Goal: Task Accomplishment & Management: Complete application form

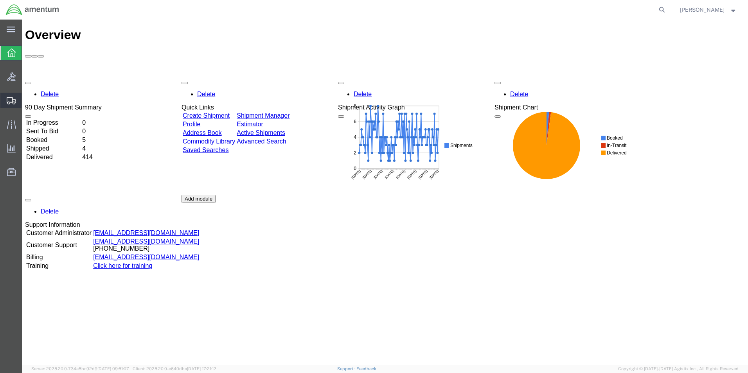
click at [0, 0] on span "Create Shipment" at bounding box center [0, 0] width 0 height 0
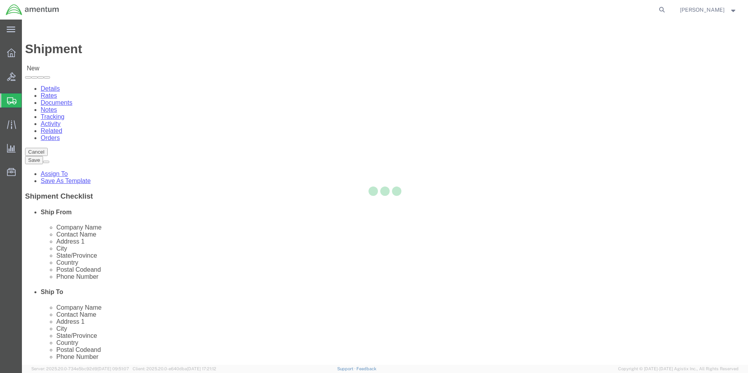
select select
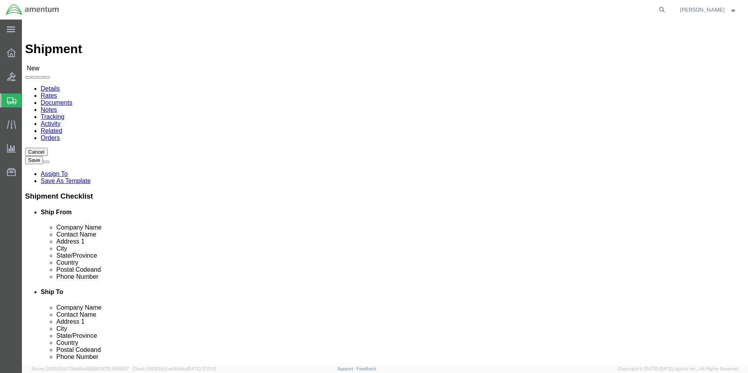
type input "m"
type input "e"
type input "cbp"
select select "49929"
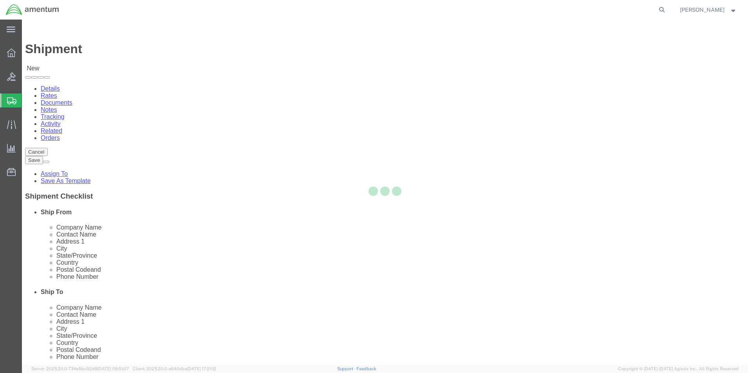
select select "[GEOGRAPHIC_DATA]"
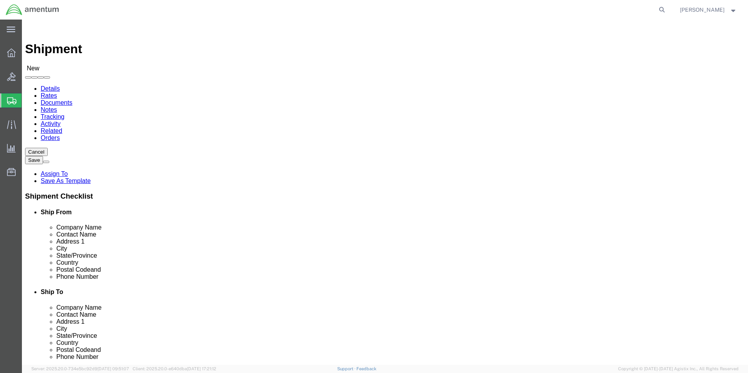
click input "text"
type input "cbp"
select select "49932"
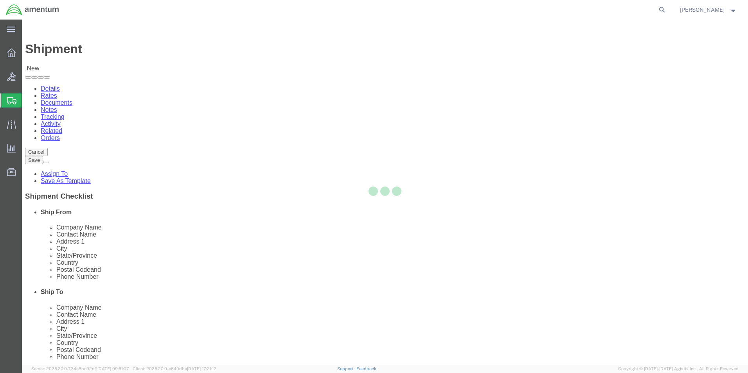
select select "LA"
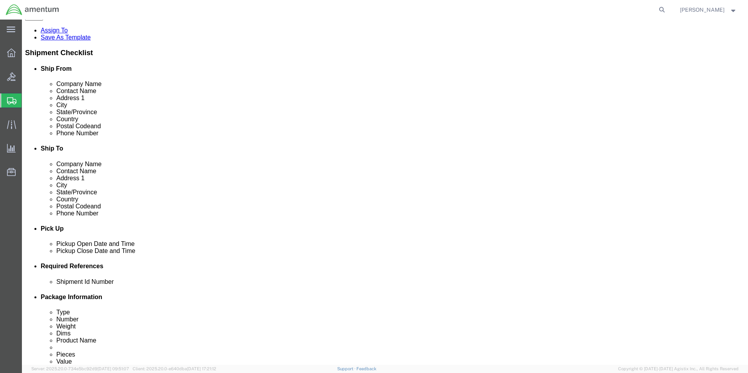
scroll to position [156, 0]
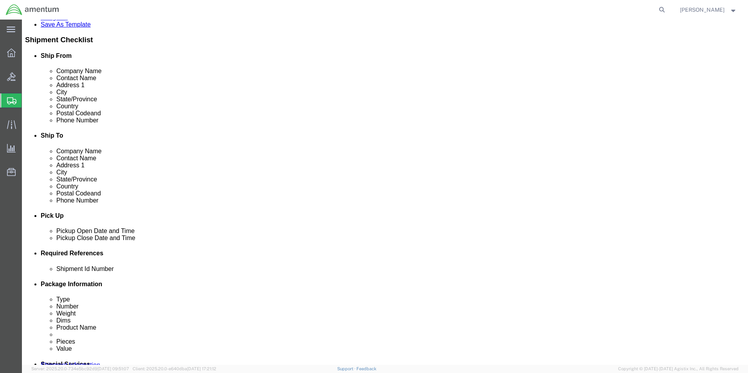
click div "[DATE] 11:00 AM"
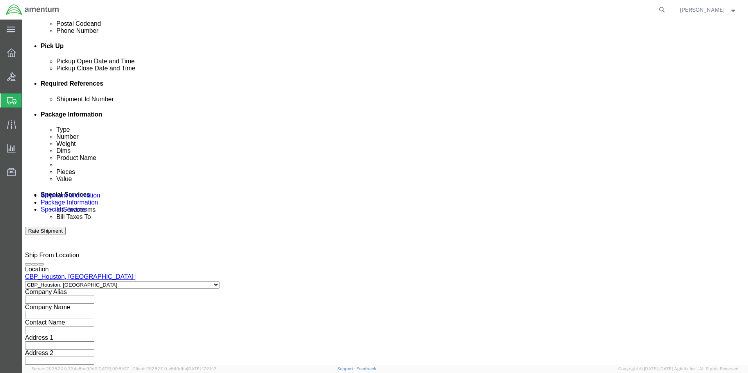
click input "2:00 AM"
type input "2:00 pm"
click button "Apply"
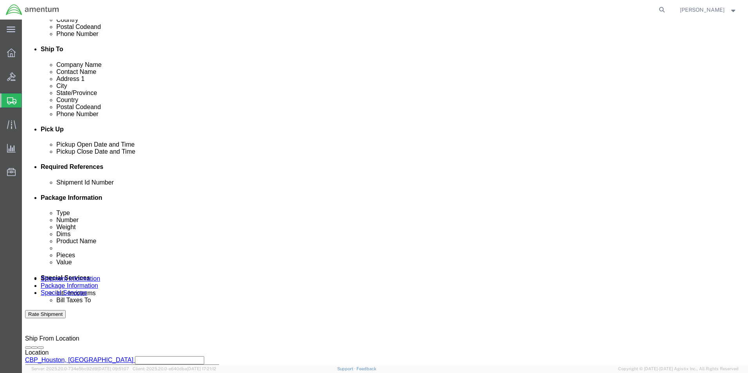
scroll to position [209, 0]
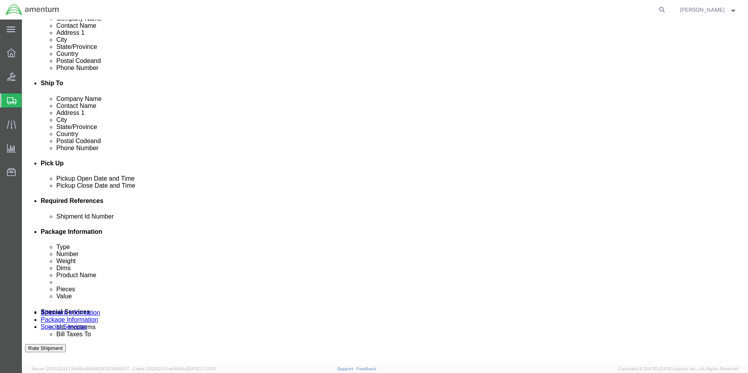
click button "Add reference"
click input "text"
type input "[DATE]"
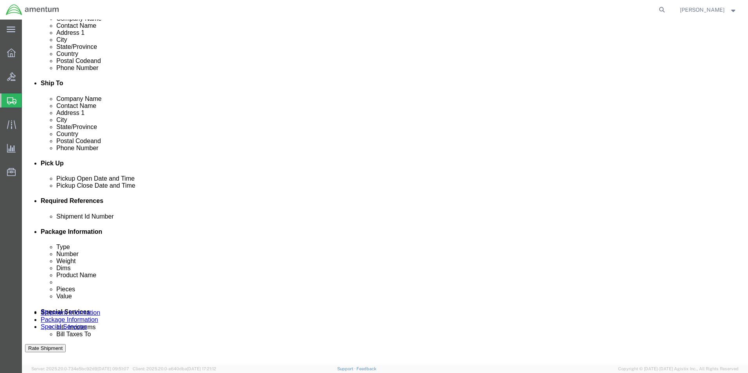
click select "Select Account Type Activity ID Airline Appointment Number ASN Batch Request # …"
select select "CUSTREF"
click select "Select Account Type Activity ID Airline Appointment Number ASN Batch Request # …"
click input "text"
type input "t"
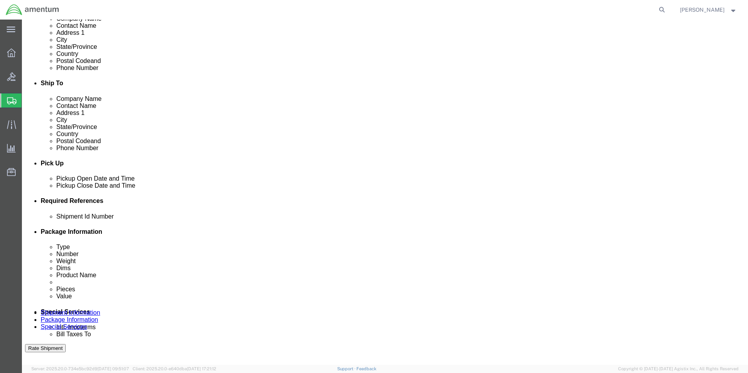
scroll to position [0, 4]
type input "TOOL RETURN ENOO2567"
click select "Select Account Type Activity ID Airline Appointment Number ASN Batch Request # …"
select select "PROJNUM"
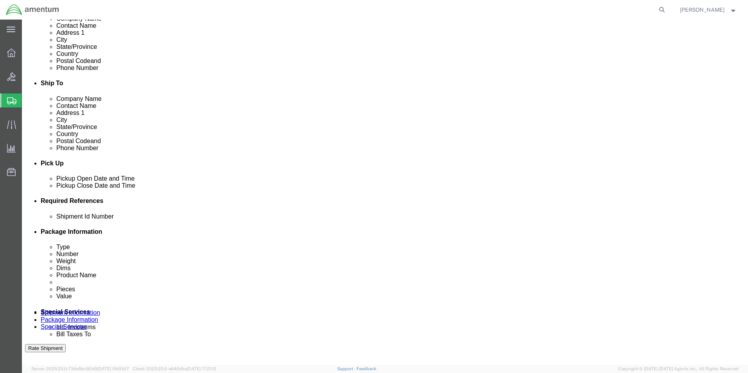
click select "Select Account Type Activity ID Airline Appointment Number ASN Batch Request # …"
click input "text"
type input "6118.04.03.2219.000.EHO.0000"
click select "Select Account Type Activity ID Airline Appointment Number ASN Batch Request # …"
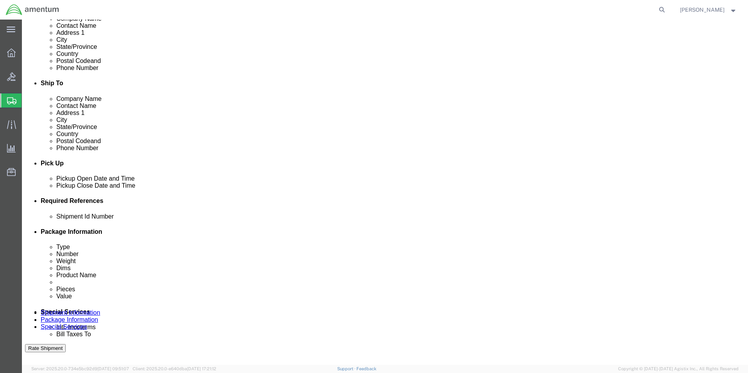
scroll to position [0, 0]
select select "DEPT"
click select "Select Account Type Activity ID Airline Appointment Number ASN Batch Request # …"
click input "text"
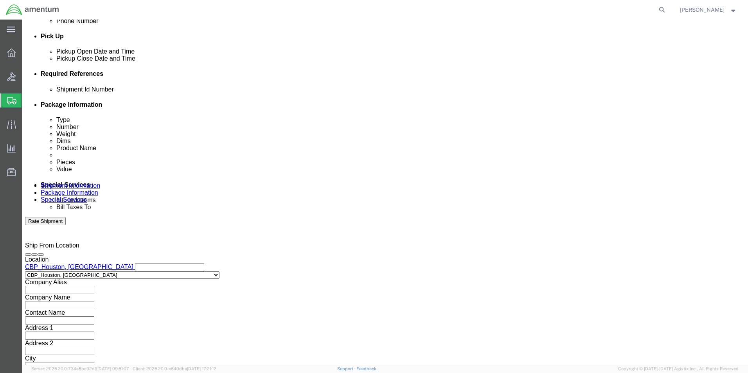
scroll to position [341, 0]
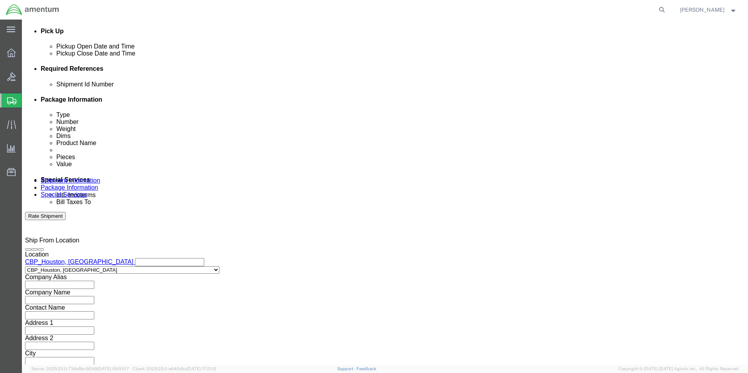
type input "CBP"
click button "Continue"
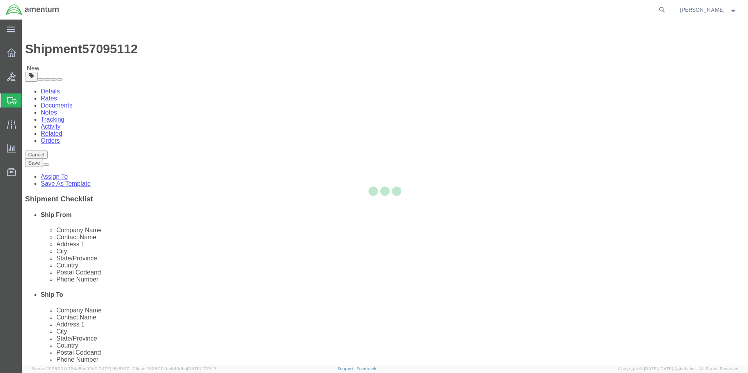
select select "CBOX"
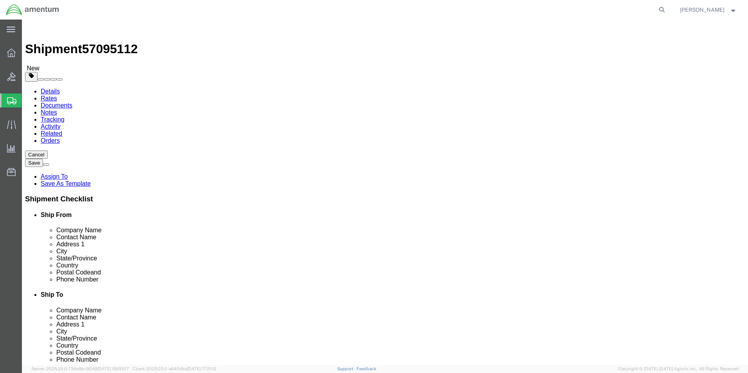
click input "text"
type input "13"
click div "Length 13 x Width x Height Select cm ft in"
click input "text"
type input "11"
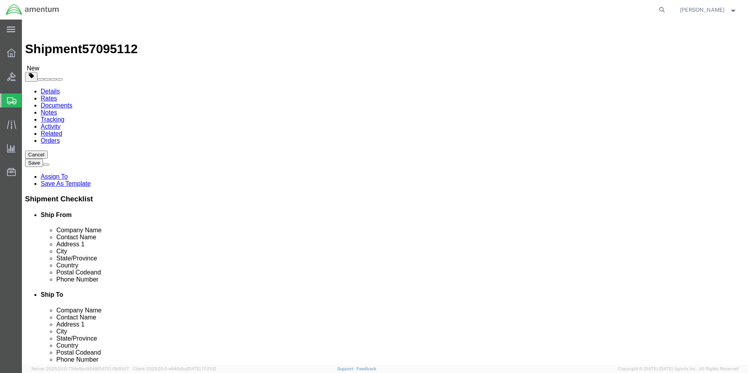
click input "text"
type input "8"
click input "0.00"
type input "0"
type input "5"
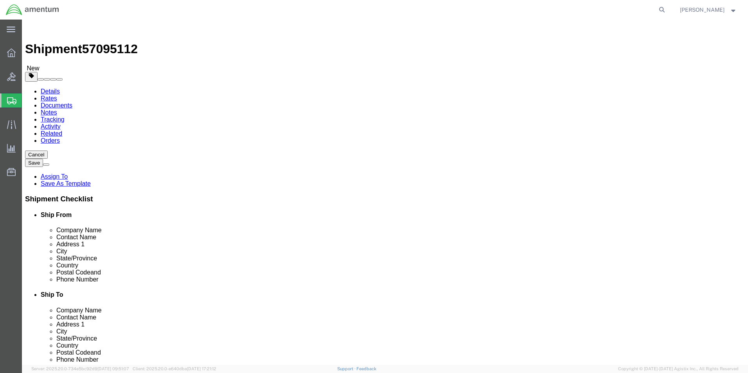
click link "Add Content"
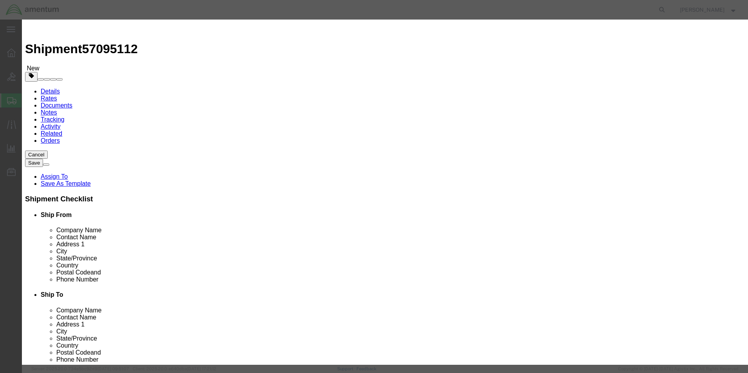
click input "text"
type input "TOOL"
click input "0"
type input "1"
click input "text"
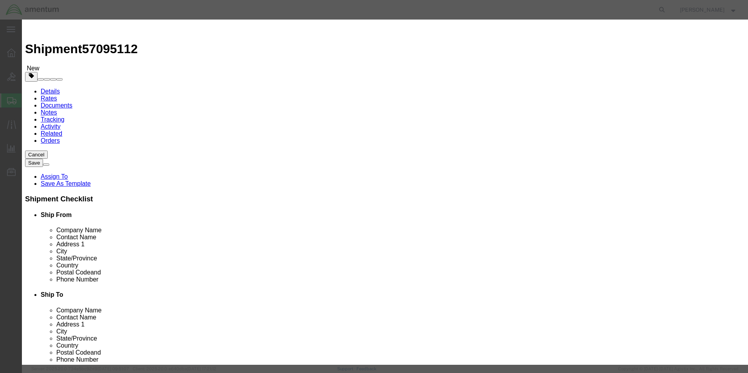
type input "2000"
click button "Save & Close"
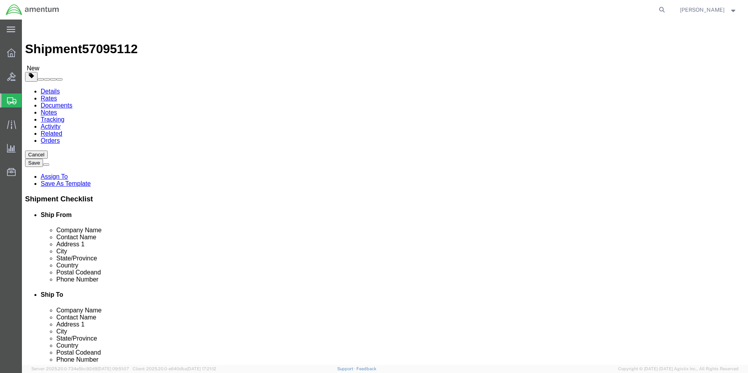
click button "Rate Shipment"
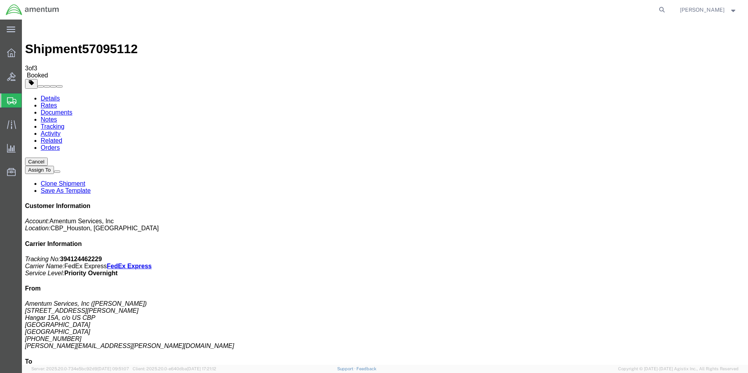
checkbox input "true"
click at [56, 95] on link "Details" at bounding box center [50, 98] width 19 height 7
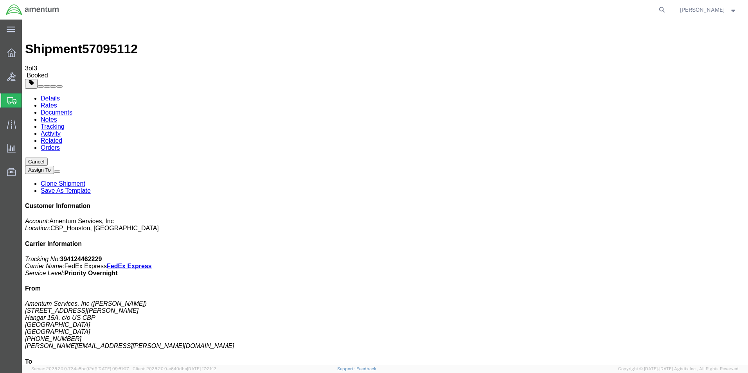
click link "Schedule pickup request"
